Goal: Check status: Check status

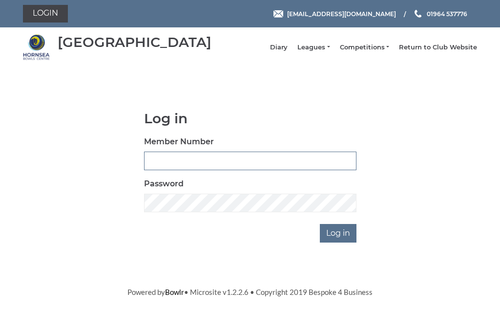
click at [187, 167] on input "Member Number" at bounding box center [250, 160] width 212 height 19
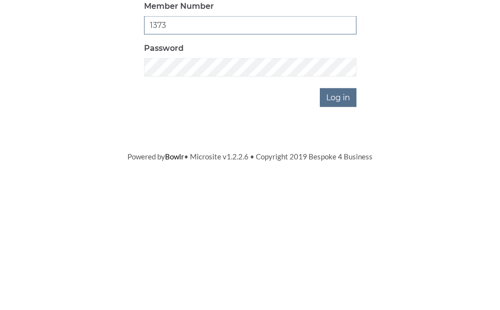
type input "1373"
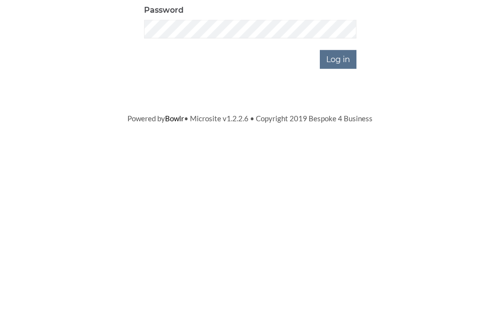
click at [335, 224] on input "Log in" at bounding box center [338, 233] width 37 height 19
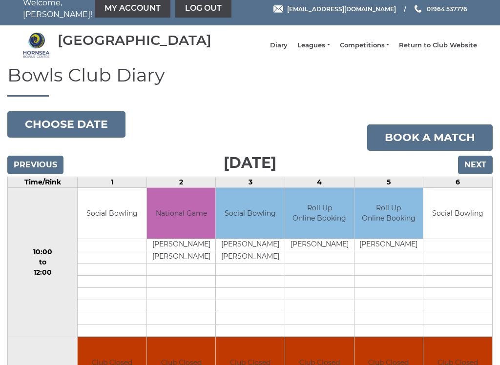
scroll to position [8, 0]
click at [330, 49] on link "Leagues" at bounding box center [313, 45] width 32 height 9
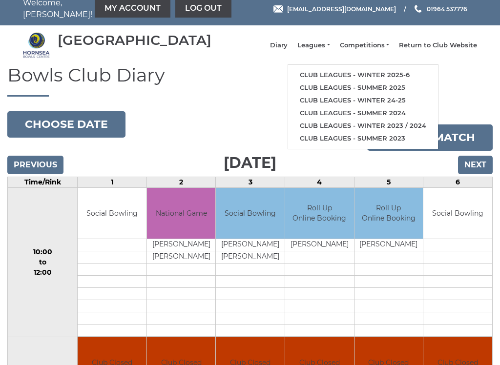
click at [379, 80] on link "Club leagues - Winter 2025-6" at bounding box center [363, 75] width 150 height 13
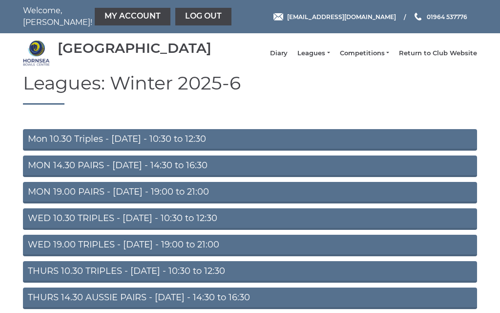
click at [130, 147] on link "Mon 10.30 Triples - Monday - 10:30 to 12:30" at bounding box center [250, 139] width 454 height 21
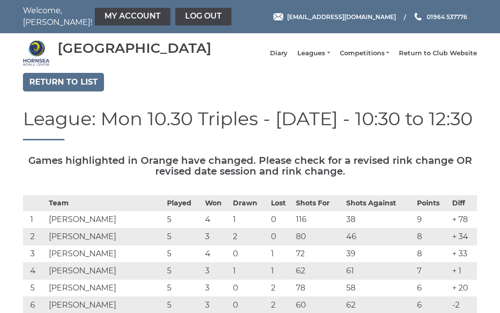
click at [120, 19] on link "My Account" at bounding box center [133, 17] width 76 height 18
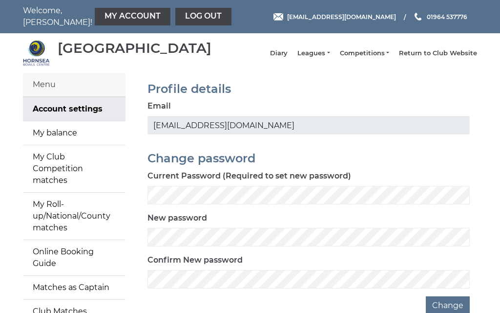
click at [77, 136] on link "My balance" at bounding box center [74, 132] width 103 height 23
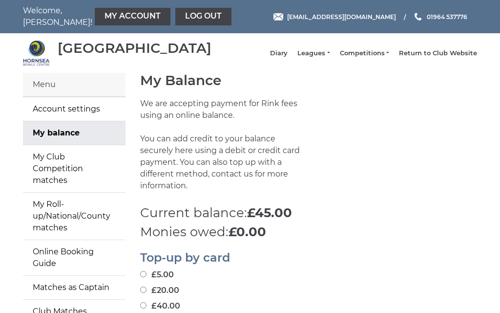
click at [179, 20] on link "Log out" at bounding box center [203, 17] width 56 height 18
